Goal: Task Accomplishment & Management: Manage account settings

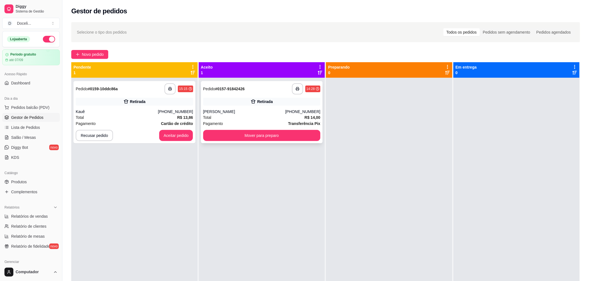
click at [257, 134] on button "Mover para preparo" at bounding box center [261, 135] width 117 height 11
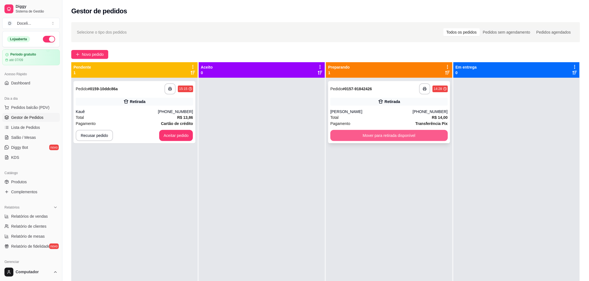
click at [374, 134] on button "Mover para retirada disponível" at bounding box center [388, 135] width 117 height 11
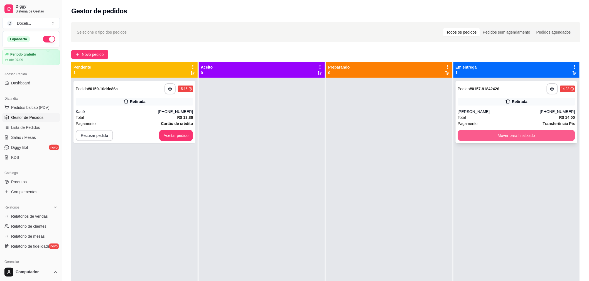
click at [490, 135] on button "Mover para finalizado" at bounding box center [516, 135] width 117 height 11
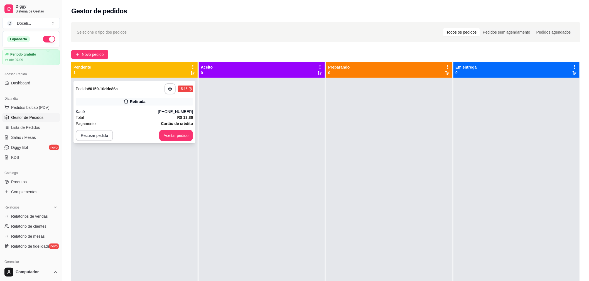
click at [122, 93] on div "**********" at bounding box center [134, 88] width 117 height 11
click at [179, 137] on button "Aceitar pedido" at bounding box center [176, 135] width 34 height 11
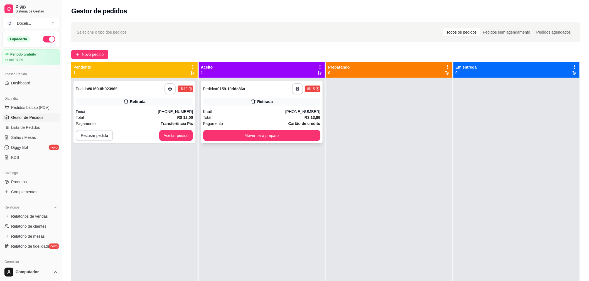
click at [236, 92] on div "**********" at bounding box center [261, 88] width 117 height 11
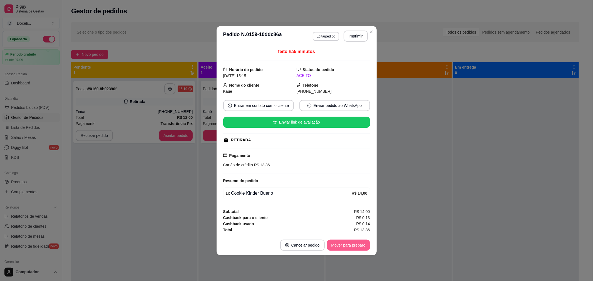
click at [347, 247] on button "Mover para preparo" at bounding box center [348, 245] width 43 height 11
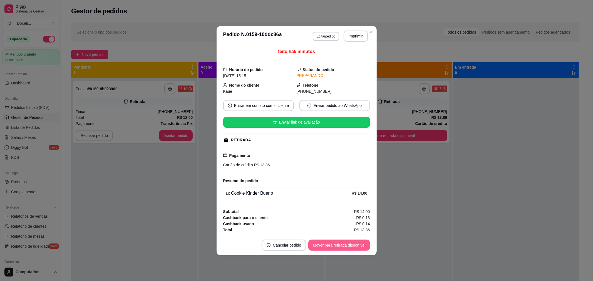
click at [339, 245] on button "Mover para retirada disponível" at bounding box center [338, 245] width 61 height 11
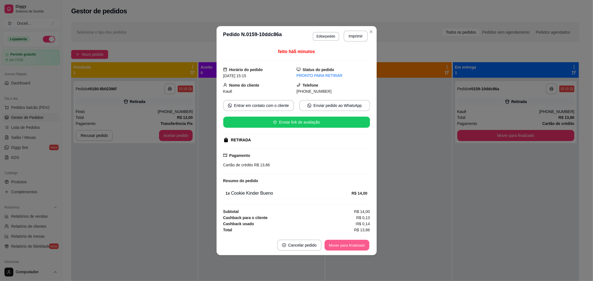
click at [339, 245] on button "Mover para finalizado" at bounding box center [347, 245] width 45 height 11
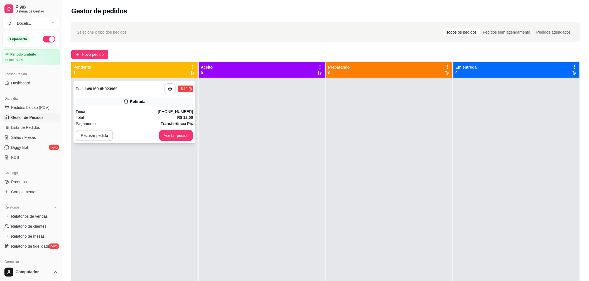
click at [104, 112] on div "Finici" at bounding box center [117, 112] width 82 height 6
click at [22, 80] on span "Dashboard" at bounding box center [20, 83] width 19 height 6
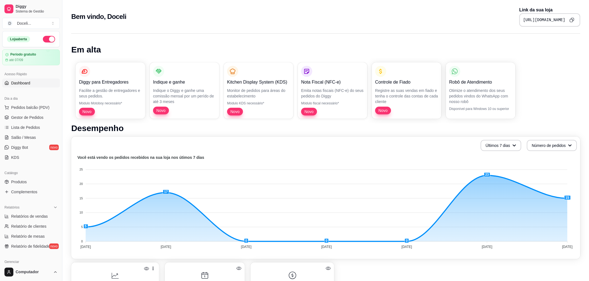
click at [572, 19] on icon "Copy to clipboard" at bounding box center [571, 20] width 5 height 5
click at [350, 26] on div "Bem vindo, Doceli Link da sua loja [URL][DOMAIN_NAME]" at bounding box center [325, 15] width 527 height 30
click at [19, 116] on span "Gestor de Pedidos" at bounding box center [27, 118] width 32 height 6
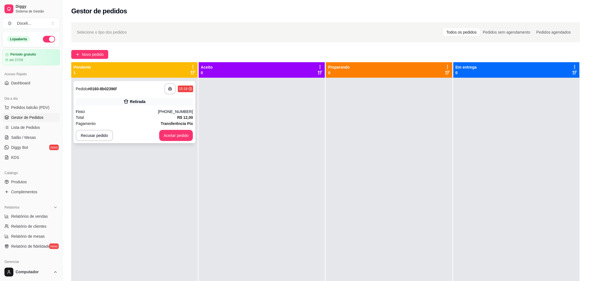
click at [146, 92] on div "**********" at bounding box center [134, 88] width 117 height 11
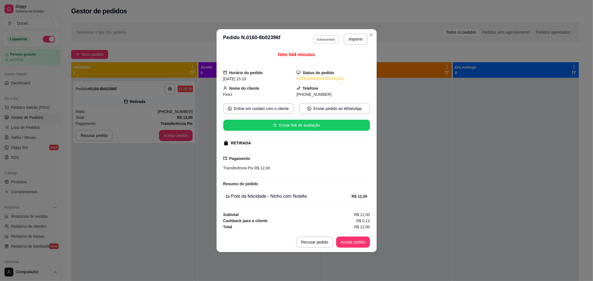
click at [326, 40] on button "Editar pedido" at bounding box center [326, 39] width 26 height 9
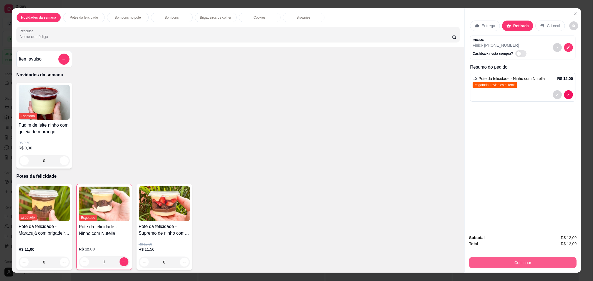
click at [534, 266] on button "Continuar" at bounding box center [523, 263] width 108 height 11
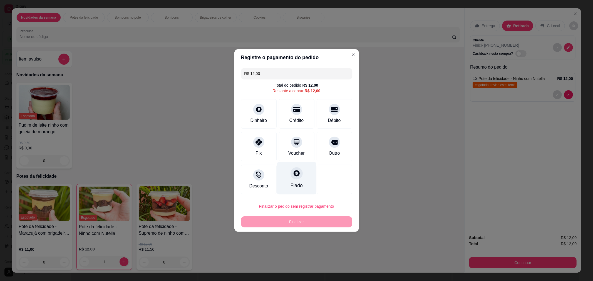
click at [284, 166] on div "Fiado" at bounding box center [296, 178] width 39 height 33
type input "R$ 0,00"
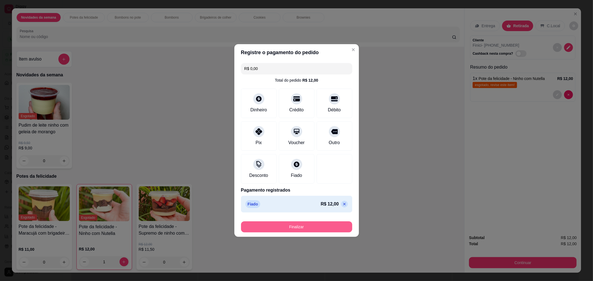
click at [321, 226] on button "Finalizar" at bounding box center [296, 227] width 111 height 11
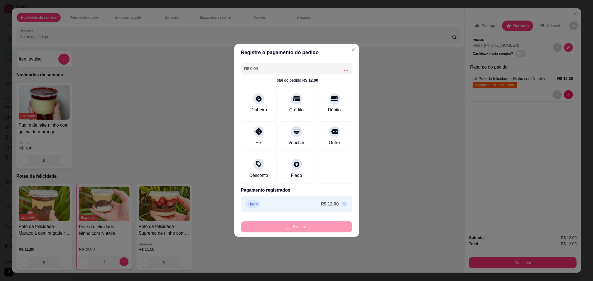
type input "0"
type input "-R$ 12,00"
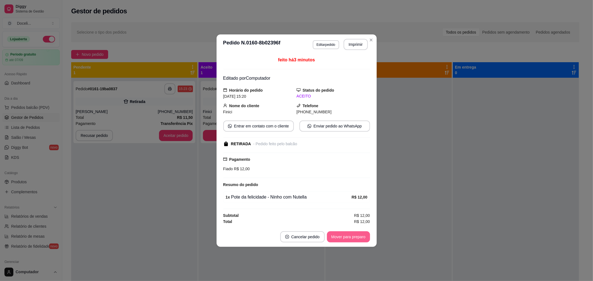
click at [350, 243] on div "Mover para preparo" at bounding box center [348, 237] width 43 height 11
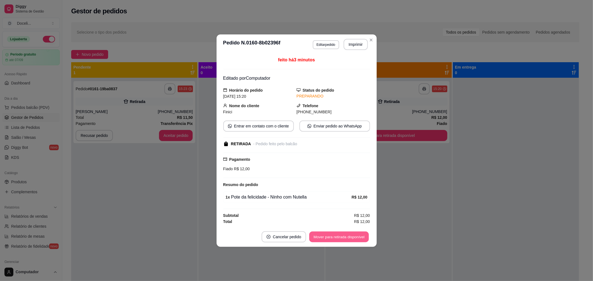
click at [342, 238] on button "Mover para retirada disponível" at bounding box center [340, 237] width 60 height 11
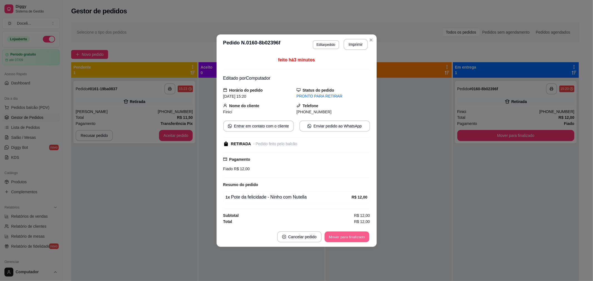
click at [342, 238] on button "Mover para finalizado" at bounding box center [347, 237] width 45 height 11
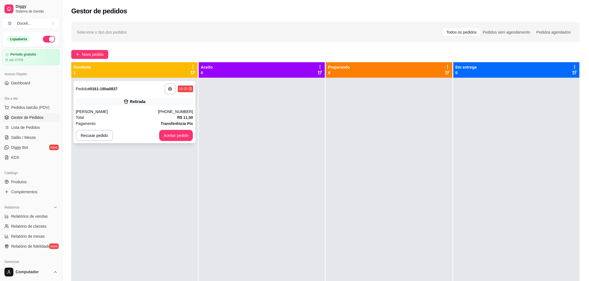
click at [115, 93] on div "**********" at bounding box center [134, 88] width 117 height 11
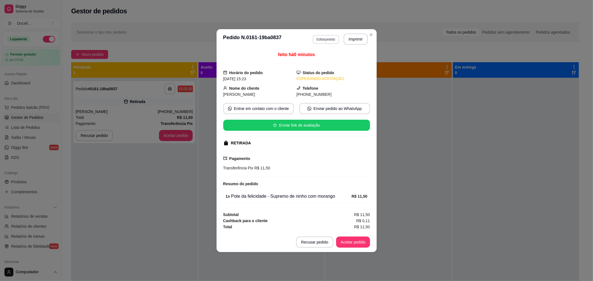
click at [330, 38] on button "Editar pedido" at bounding box center [326, 39] width 26 height 9
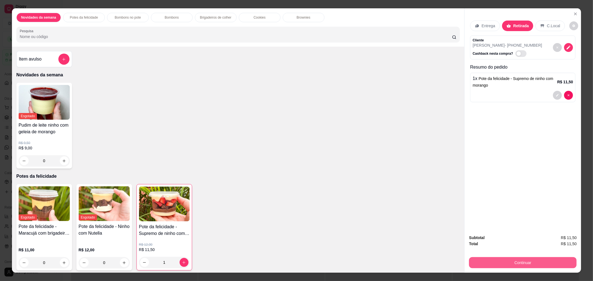
click at [512, 263] on button "Continuar" at bounding box center [523, 263] width 108 height 11
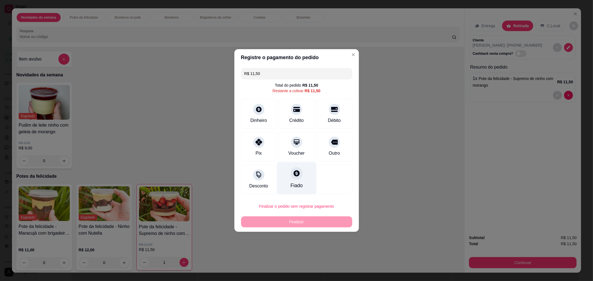
click at [294, 176] on icon at bounding box center [296, 173] width 7 height 7
type input "R$ 0,00"
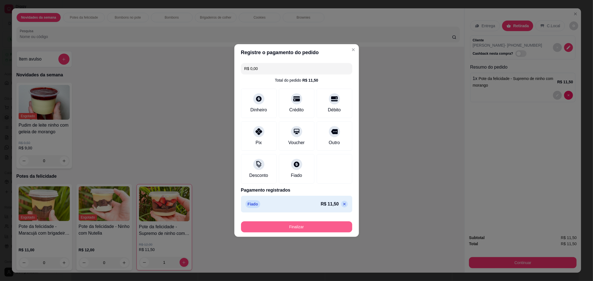
click at [302, 225] on button "Finalizar" at bounding box center [296, 227] width 111 height 11
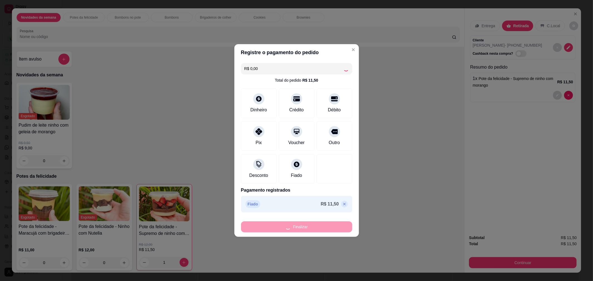
type input "0"
type input "-R$ 11,50"
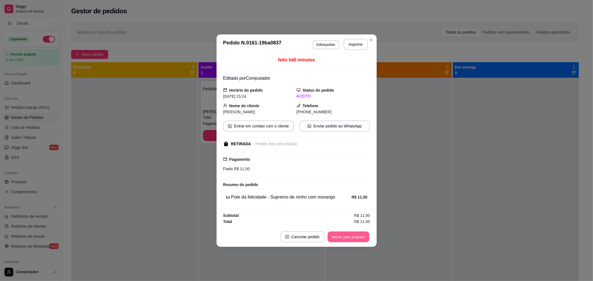
click at [338, 241] on button "Mover para preparo" at bounding box center [349, 237] width 42 height 11
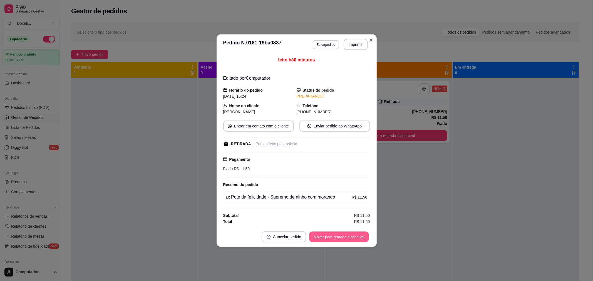
click at [343, 239] on button "Mover para retirada disponível" at bounding box center [340, 237] width 60 height 11
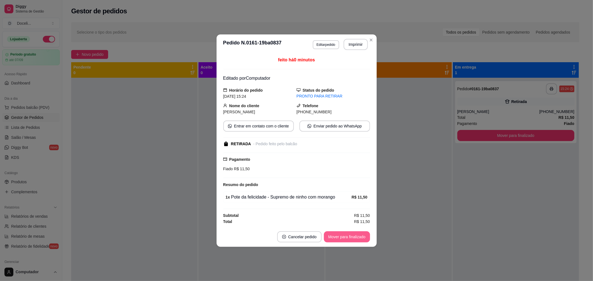
click at [360, 239] on button "Mover para finalizado" at bounding box center [347, 237] width 46 height 11
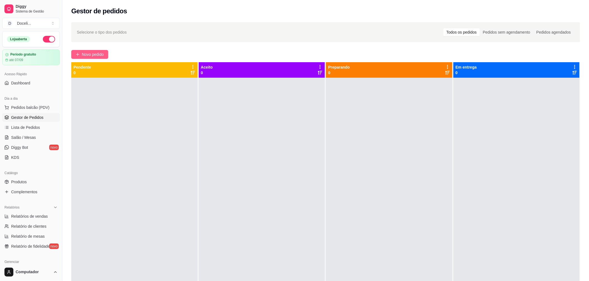
click at [87, 55] on span "Novo pedido" at bounding box center [93, 54] width 22 height 6
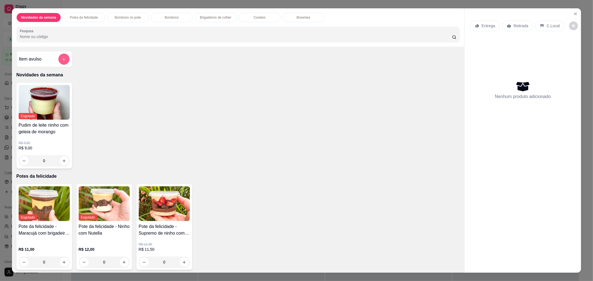
click at [62, 58] on icon "add-separate-item" at bounding box center [64, 59] width 4 height 4
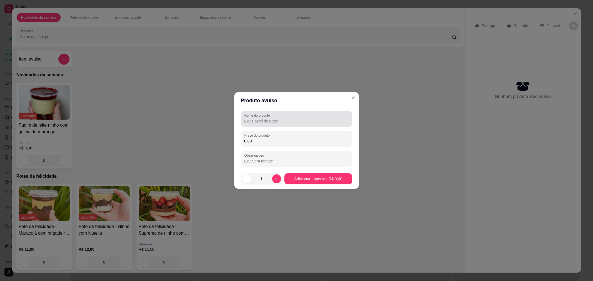
click at [258, 118] on label "Nome do produto" at bounding box center [259, 115] width 28 height 5
click at [258, 118] on input "Nome do produto" at bounding box center [297, 121] width 105 height 6
type input "c"
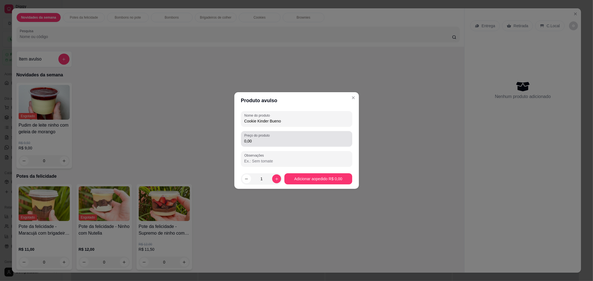
type input "Cookie Kinder Bueno"
click at [266, 140] on input "0,00" at bounding box center [297, 142] width 105 height 6
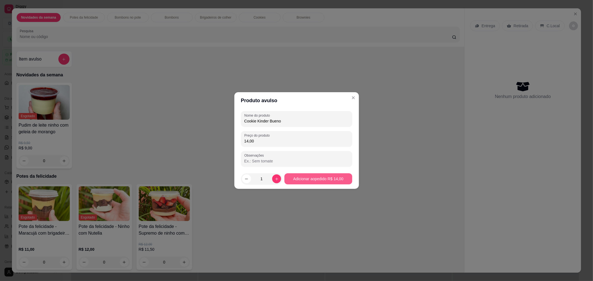
type input "14,00"
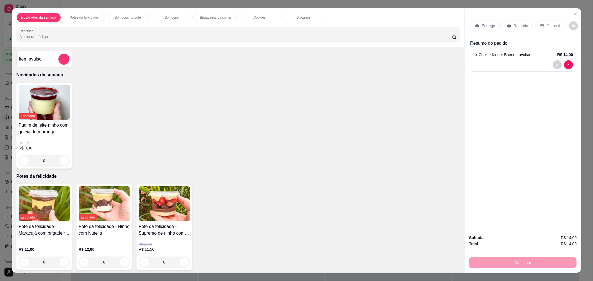
click at [514, 24] on p "Retirada" at bounding box center [521, 26] width 15 height 6
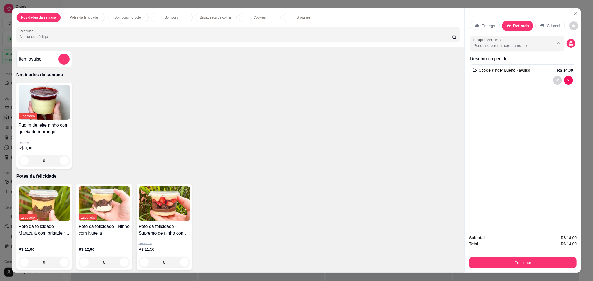
click at [515, 45] on input "Busque pelo cliente" at bounding box center [510, 46] width 72 height 6
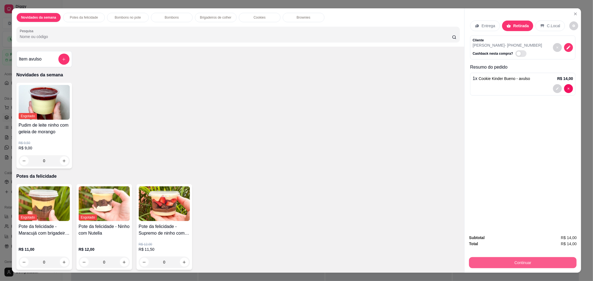
click at [518, 263] on button "Continuar" at bounding box center [523, 263] width 108 height 11
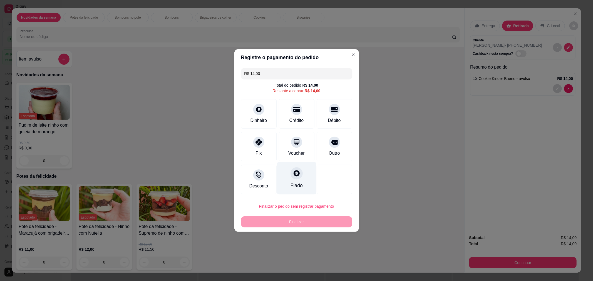
click at [295, 173] on icon at bounding box center [297, 174] width 6 height 6
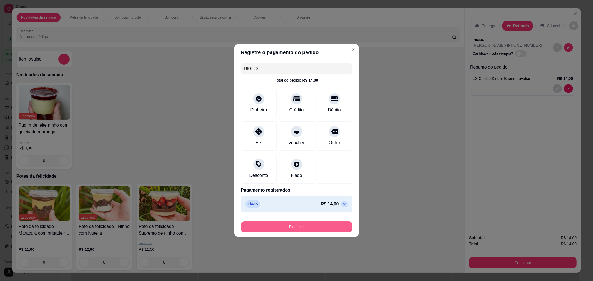
click at [315, 229] on button "Finalizar" at bounding box center [296, 227] width 111 height 11
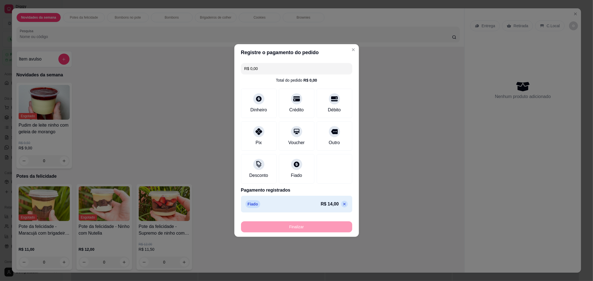
type input "-R$ 14,00"
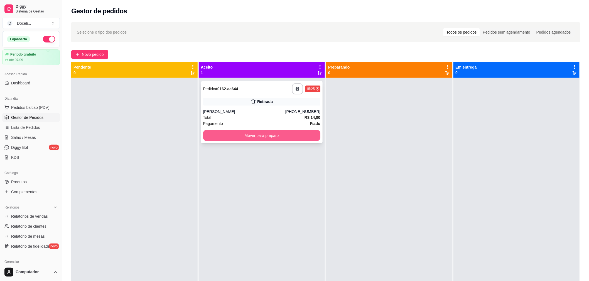
click at [261, 132] on button "Mover para preparo" at bounding box center [261, 135] width 117 height 11
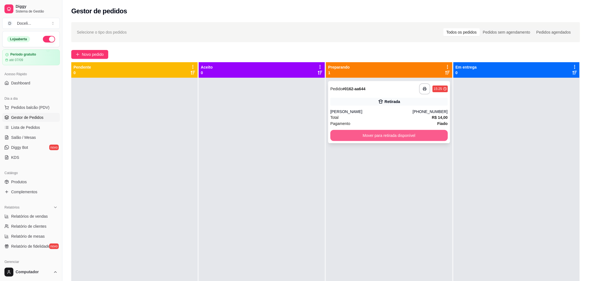
click at [371, 130] on button "Mover para retirada disponível" at bounding box center [388, 135] width 117 height 11
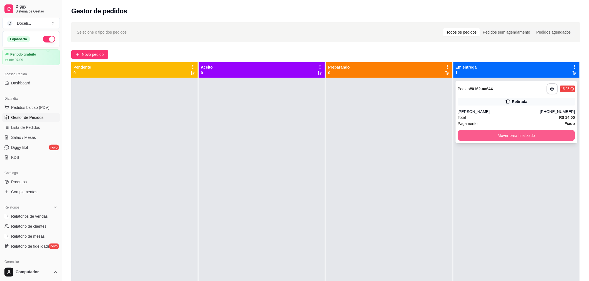
click at [521, 137] on button "Mover para finalizado" at bounding box center [516, 135] width 117 height 11
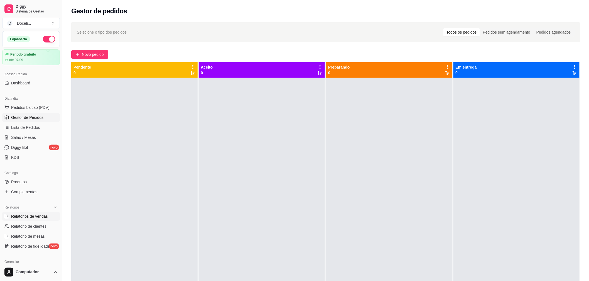
click at [33, 216] on span "Relatórios de vendas" at bounding box center [29, 217] width 37 height 6
select select "ALL"
select select "0"
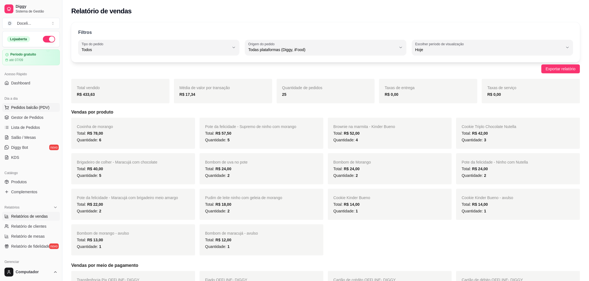
click at [27, 108] on span "Pedidos balcão (PDV)" at bounding box center [30, 108] width 38 height 6
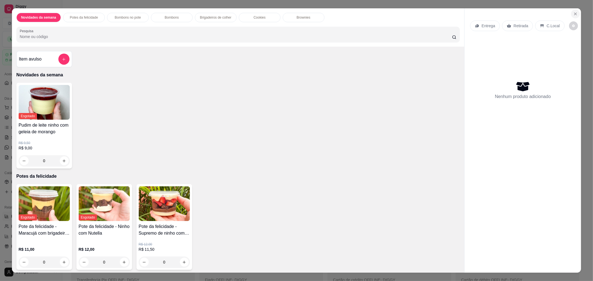
click at [575, 14] on icon "Close" at bounding box center [576, 14] width 4 height 4
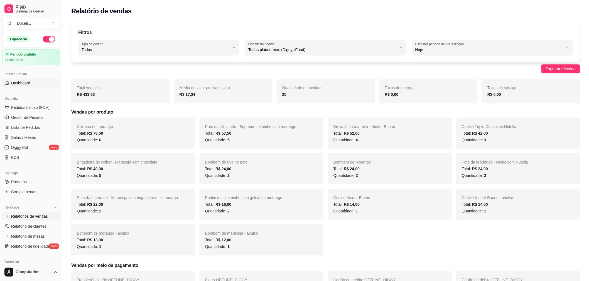
click at [23, 85] on span "Dashboard" at bounding box center [20, 83] width 19 height 6
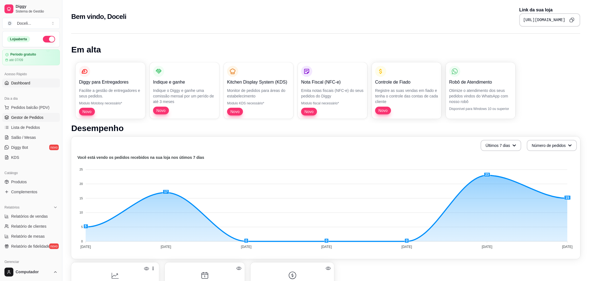
click at [27, 118] on span "Gestor de Pedidos" at bounding box center [27, 118] width 32 height 6
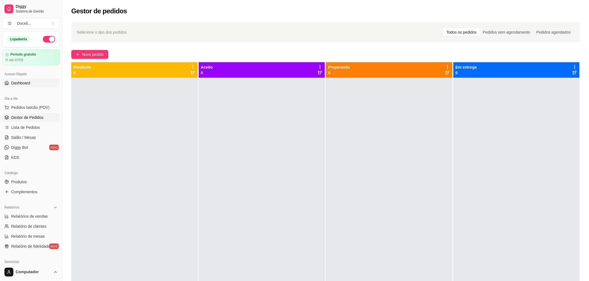
drag, startPoint x: 23, startPoint y: 82, endPoint x: 36, endPoint y: 82, distance: 12.8
click at [23, 82] on span "Dashboard" at bounding box center [20, 83] width 19 height 6
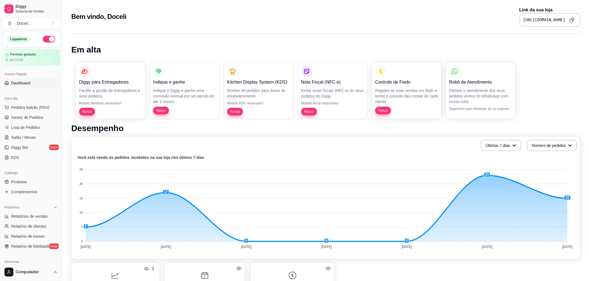
click at [571, 20] on icon "Copy to clipboard" at bounding box center [571, 20] width 5 height 5
click at [23, 109] on span "Pedidos balcão (PDV)" at bounding box center [30, 108] width 38 height 6
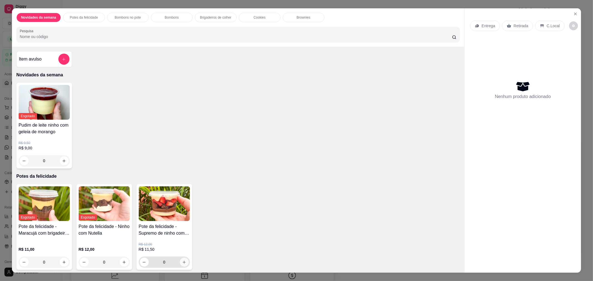
click at [182, 263] on icon "increase-product-quantity" at bounding box center [184, 263] width 4 height 4
type input "1"
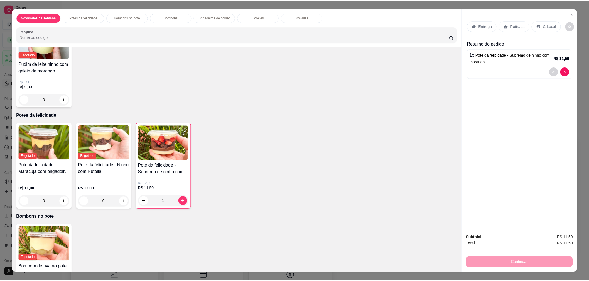
scroll to position [62, 0]
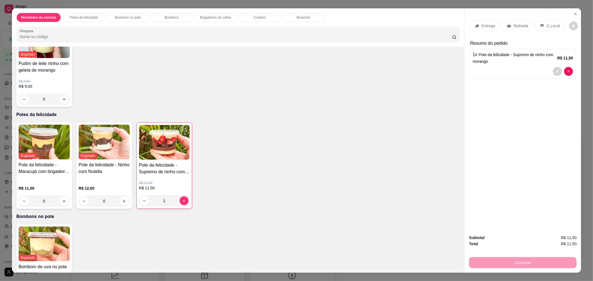
click at [516, 28] on p "Retirada" at bounding box center [521, 26] width 15 height 6
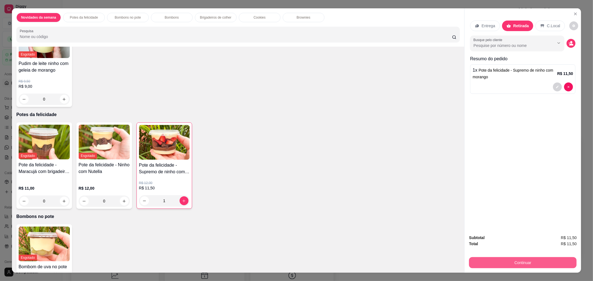
click at [507, 265] on button "Continuar" at bounding box center [523, 263] width 108 height 11
click at [490, 48] on input "Busque pelo cliente" at bounding box center [510, 46] width 72 height 6
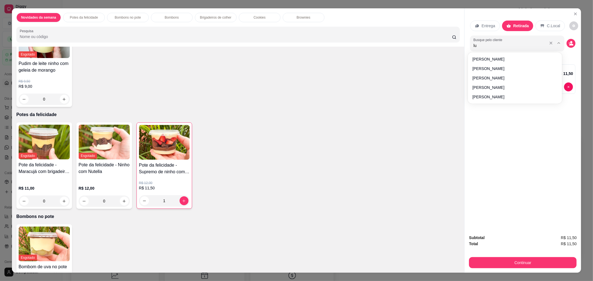
type input "lui"
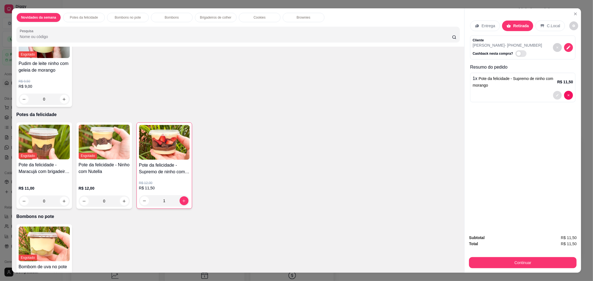
click at [555, 97] on button "decrease-product-quantity" at bounding box center [558, 95] width 9 height 9
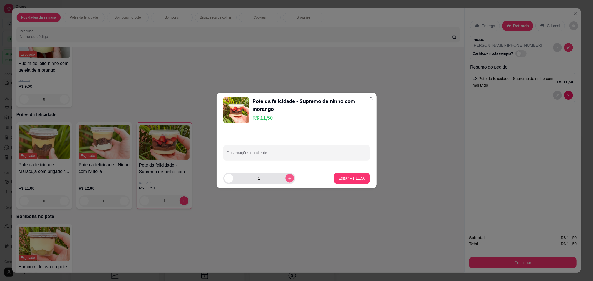
click at [288, 179] on icon "increase-product-quantity" at bounding box center [290, 179] width 4 height 4
type input "2"
click at [339, 179] on p "Editar R$ 23,00" at bounding box center [352, 179] width 27 height 6
type input "2"
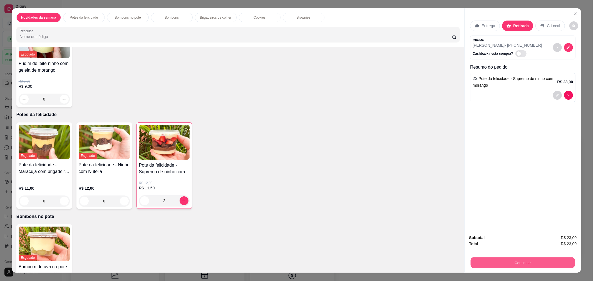
click at [517, 260] on button "Continuar" at bounding box center [523, 263] width 104 height 11
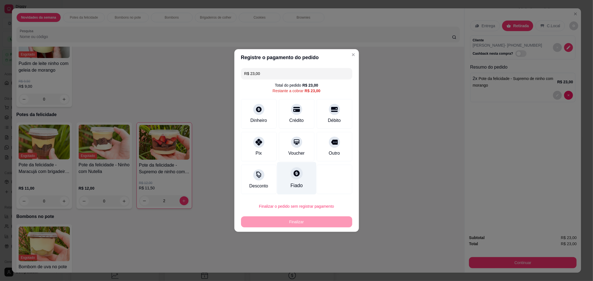
click at [295, 174] on icon at bounding box center [296, 173] width 7 height 7
type input "R$ 0,00"
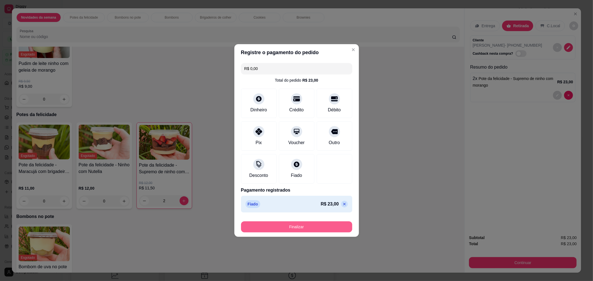
click at [304, 225] on button "Finalizar" at bounding box center [296, 227] width 111 height 11
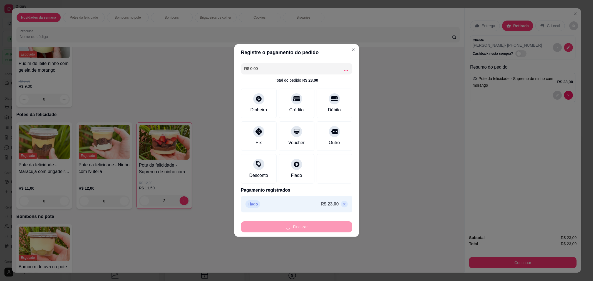
type input "0"
type input "-R$ 23,00"
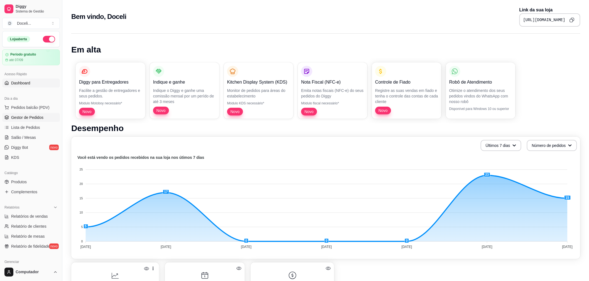
click at [28, 114] on link "Gestor de Pedidos" at bounding box center [31, 117] width 58 height 9
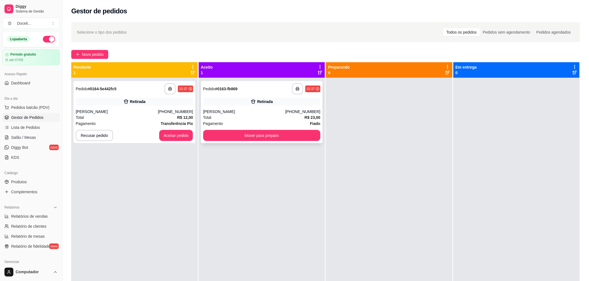
click at [216, 101] on div "Retirada" at bounding box center [261, 102] width 117 height 8
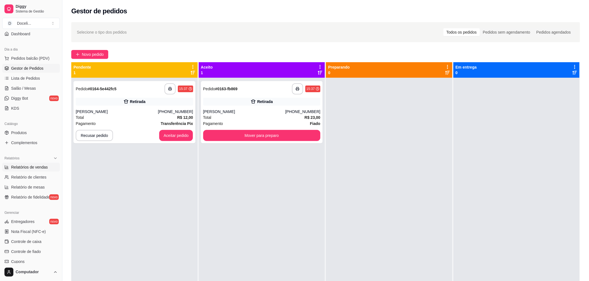
scroll to position [62, 0]
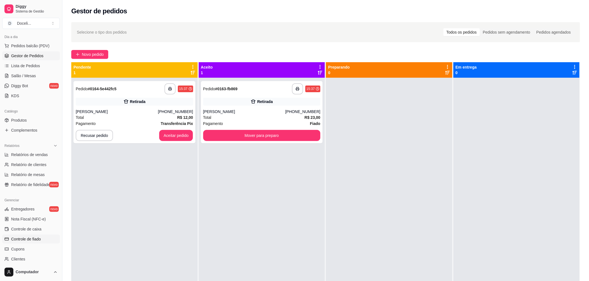
click at [34, 235] on link "Controle de fiado" at bounding box center [31, 239] width 58 height 9
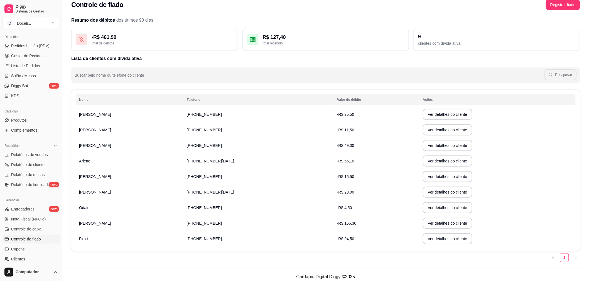
scroll to position [11, 0]
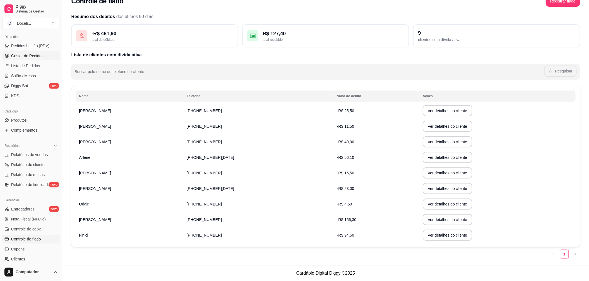
click at [28, 54] on span "Gestor de Pedidos" at bounding box center [27, 56] width 32 height 6
